Goal: Navigation & Orientation: Find specific page/section

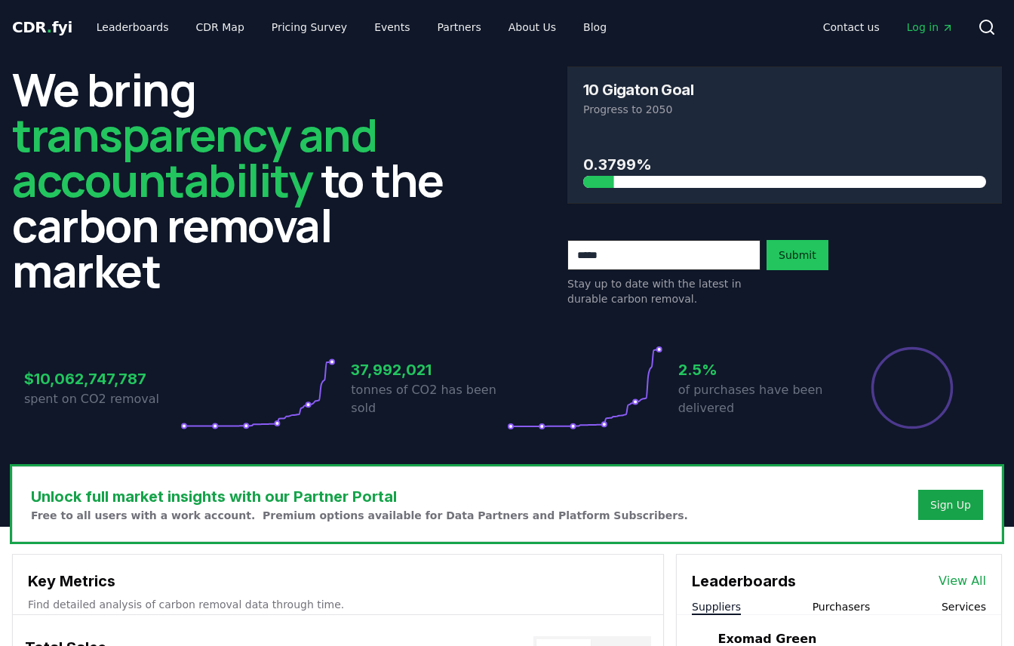
click at [965, 581] on span "View All" at bounding box center [963, 581] width 48 height 18
